Goal: Task Accomplishment & Management: Use online tool/utility

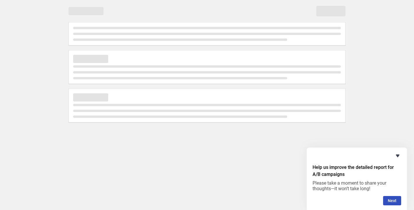
click at [399, 155] on icon "Hide survey" at bounding box center [398, 156] width 4 height 3
